Goal: Task Accomplishment & Management: Use online tool/utility

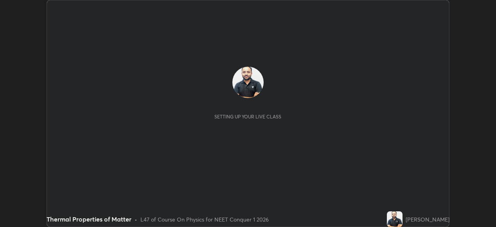
scroll to position [227, 496]
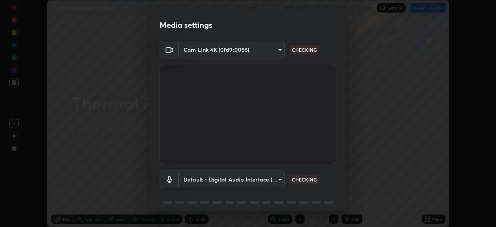
type input "68de15d3c7c539dd33a0a0d586817efffd9657a607fee3fdca6de5f810a24bd6"
type input "default"
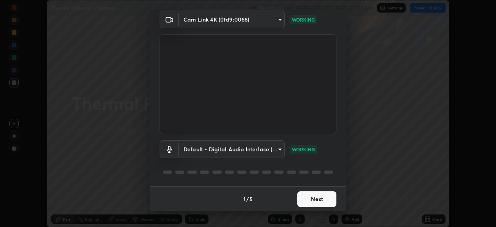
click at [322, 200] on button "Next" at bounding box center [316, 199] width 39 height 16
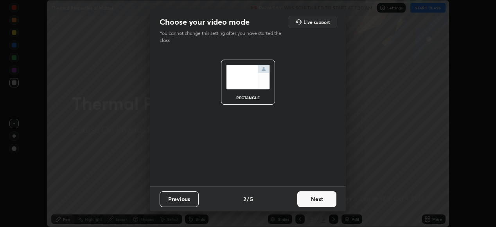
click at [322, 201] on button "Next" at bounding box center [316, 199] width 39 height 16
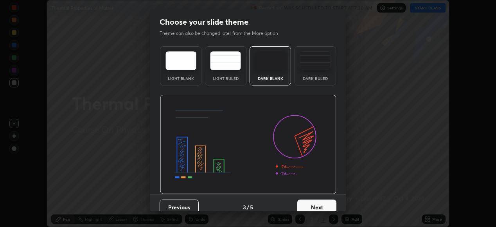
click at [322, 204] on button "Next" at bounding box center [316, 207] width 39 height 16
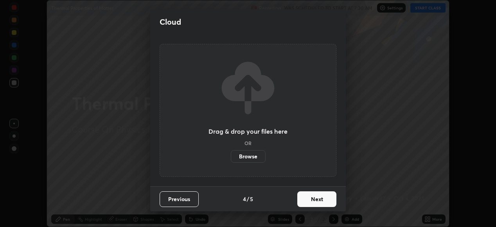
click at [320, 198] on button "Next" at bounding box center [316, 199] width 39 height 16
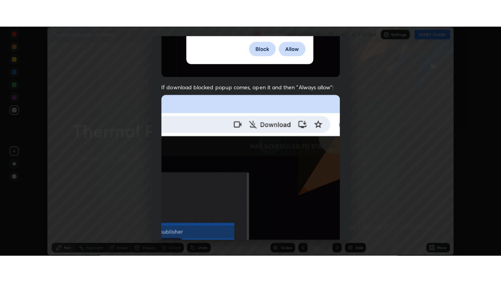
scroll to position [190, 0]
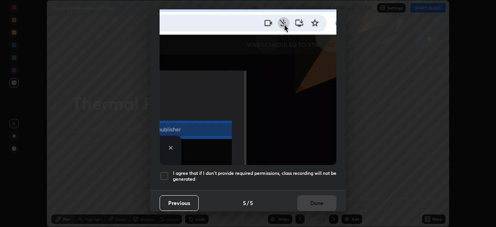
click at [166, 171] on div at bounding box center [164, 175] width 9 height 9
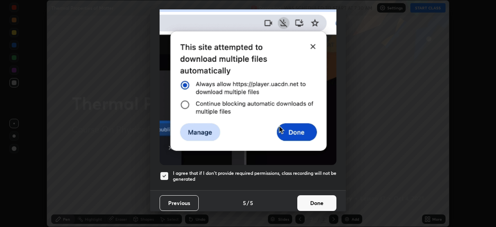
click at [308, 196] on button "Done" at bounding box center [316, 203] width 39 height 16
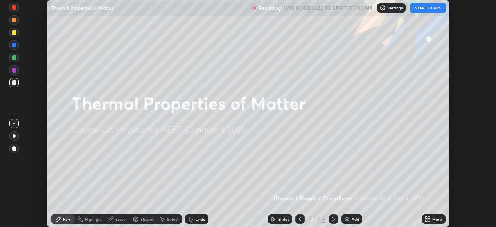
click at [434, 217] on div "More" at bounding box center [437, 219] width 10 height 4
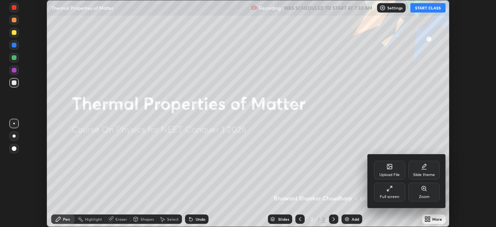
click at [399, 193] on div "Full screen" at bounding box center [389, 191] width 31 height 19
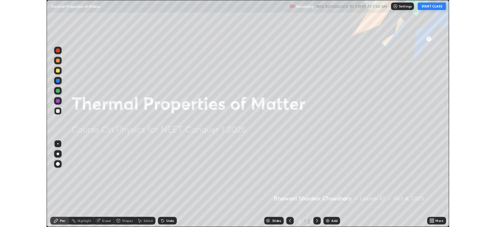
scroll to position [282, 501]
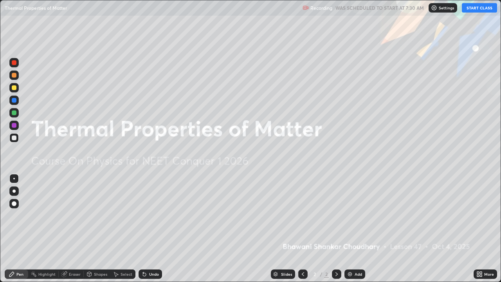
click at [483, 10] on button "START CLASS" at bounding box center [479, 7] width 35 height 9
click at [355, 226] on div "Add" at bounding box center [354, 273] width 21 height 9
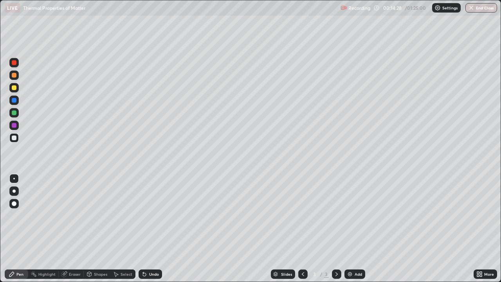
click at [357, 226] on div "Add" at bounding box center [357, 274] width 7 height 4
click at [358, 226] on div "Add" at bounding box center [357, 274] width 7 height 4
click at [349, 226] on img at bounding box center [350, 274] width 6 height 6
click at [354, 226] on div "Add" at bounding box center [357, 274] width 7 height 4
click at [148, 226] on div "Undo" at bounding box center [150, 273] width 23 height 9
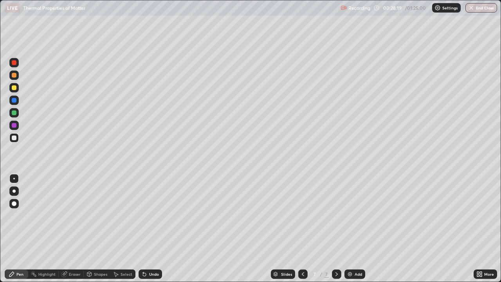
click at [149, 226] on div "Undo" at bounding box center [154, 274] width 10 height 4
click at [302, 226] on icon at bounding box center [303, 274] width 6 height 6
click at [336, 226] on icon at bounding box center [336, 274] width 2 height 4
click at [350, 226] on img at bounding box center [350, 274] width 6 height 6
click at [150, 226] on div "Undo" at bounding box center [154, 274] width 10 height 4
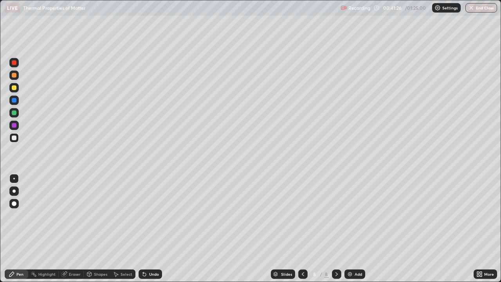
click at [159, 226] on div "Undo" at bounding box center [150, 273] width 23 height 9
click at [353, 226] on div "Add" at bounding box center [354, 273] width 21 height 9
click at [358, 226] on div "Add" at bounding box center [357, 274] width 7 height 4
click at [482, 11] on button "End Class" at bounding box center [481, 7] width 32 height 9
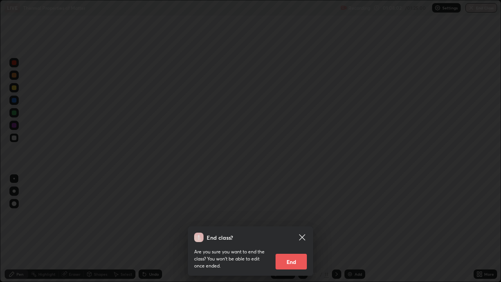
click at [292, 226] on button "End" at bounding box center [290, 262] width 31 height 16
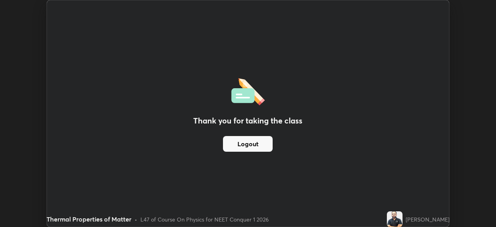
scroll to position [38899, 38630]
